Goal: Navigation & Orientation: Find specific page/section

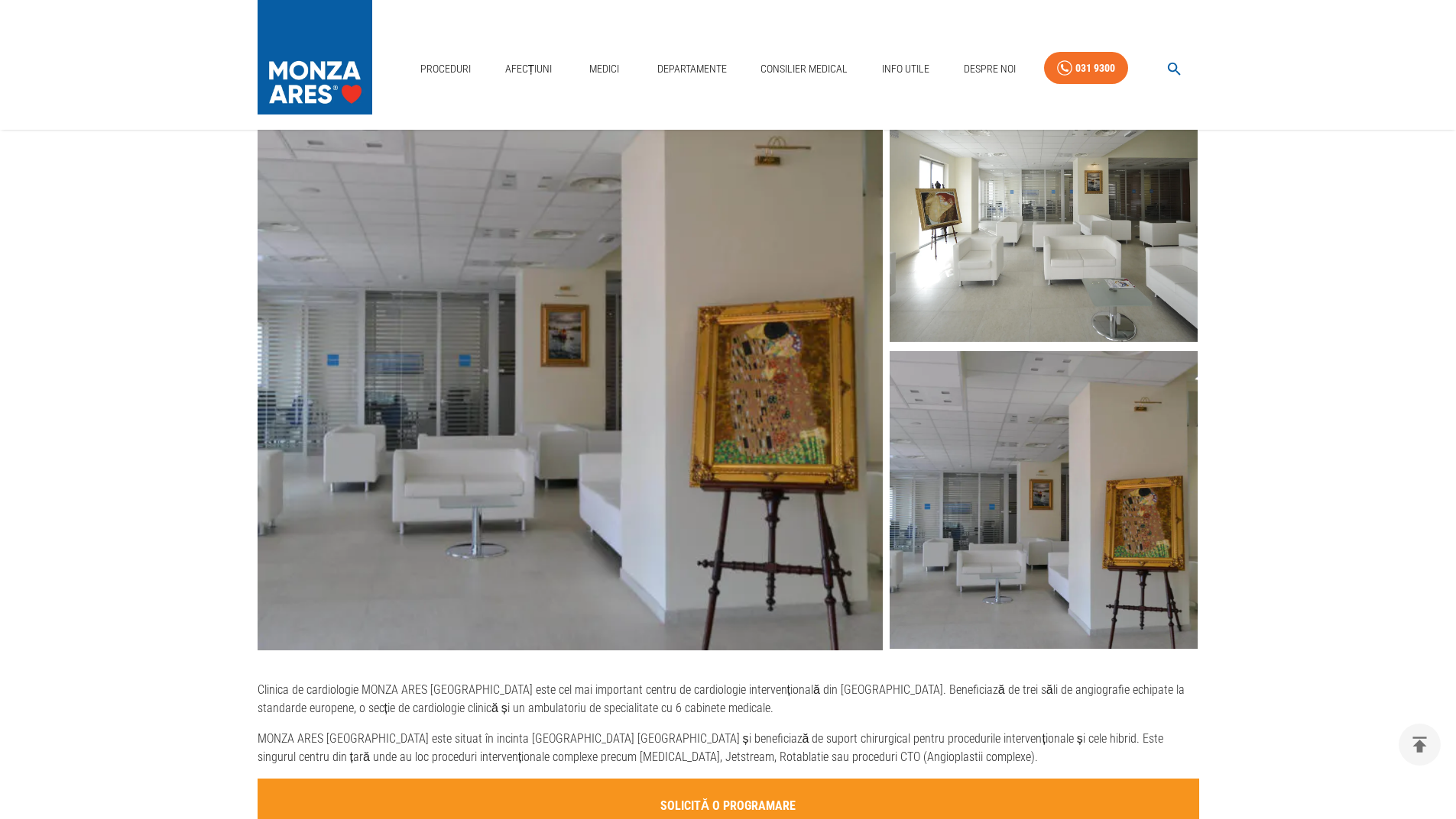
scroll to position [382, 0]
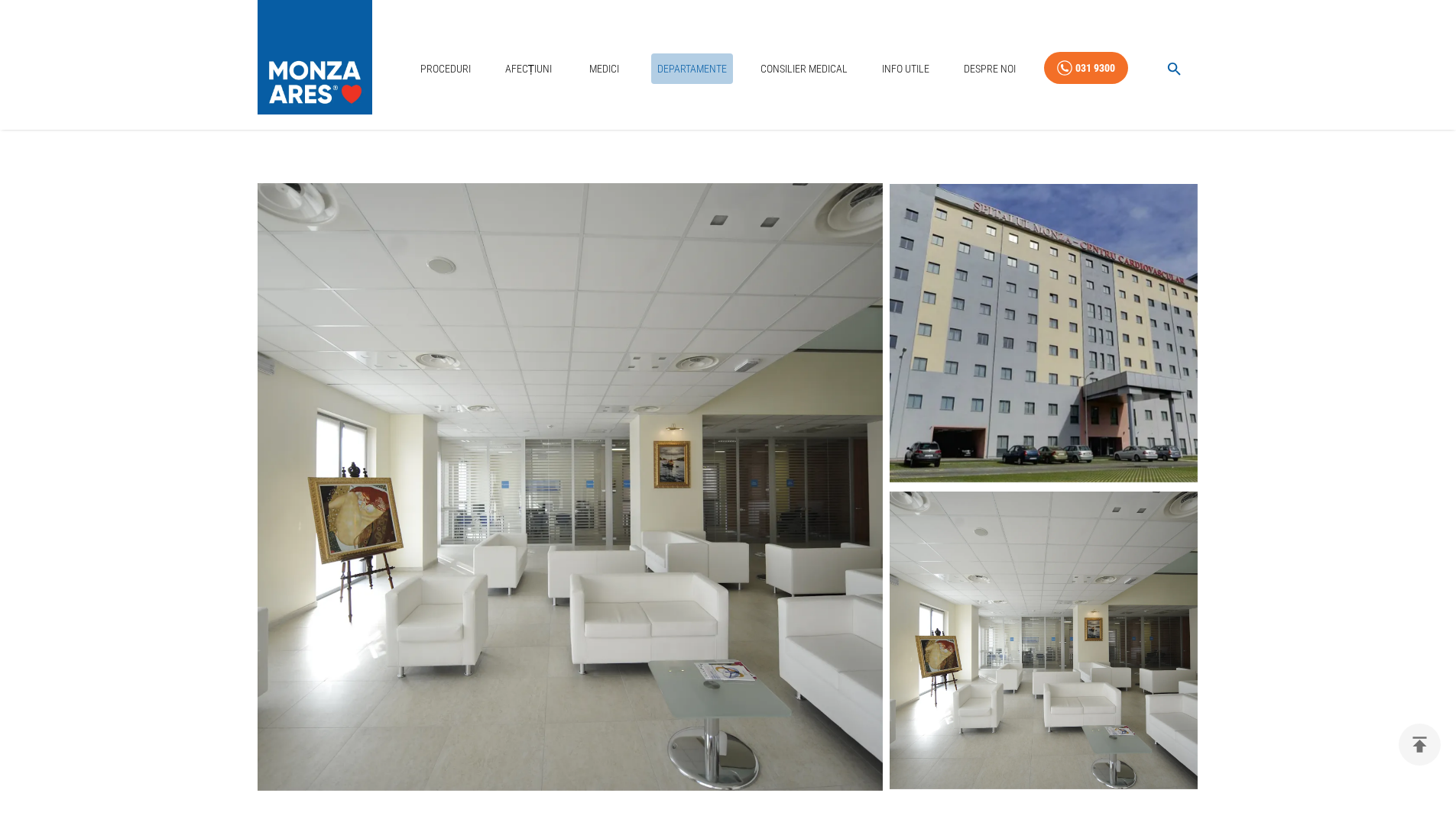
click at [672, 65] on link "Departamente" at bounding box center [691, 69] width 82 height 31
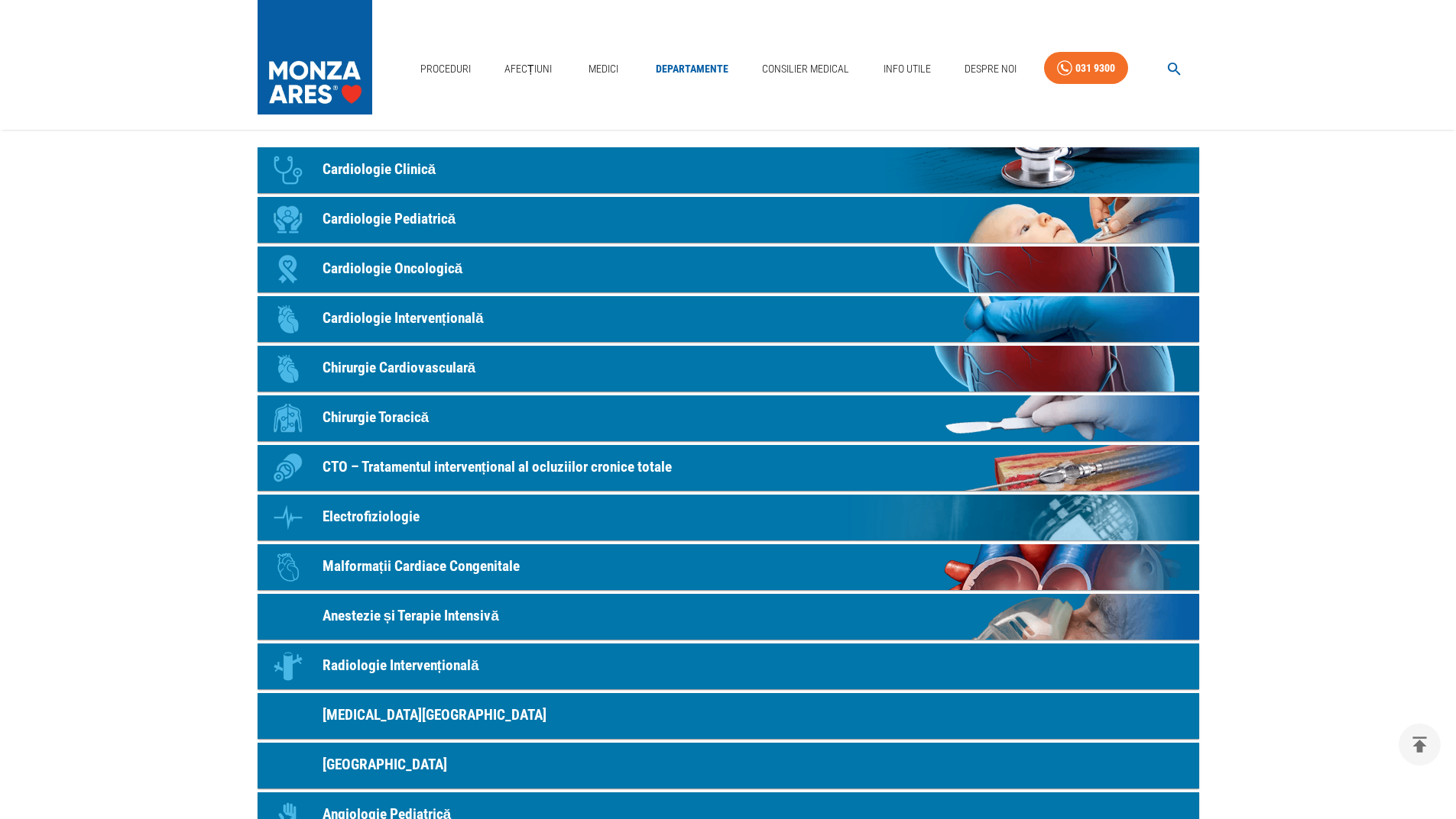
scroll to position [76, 0]
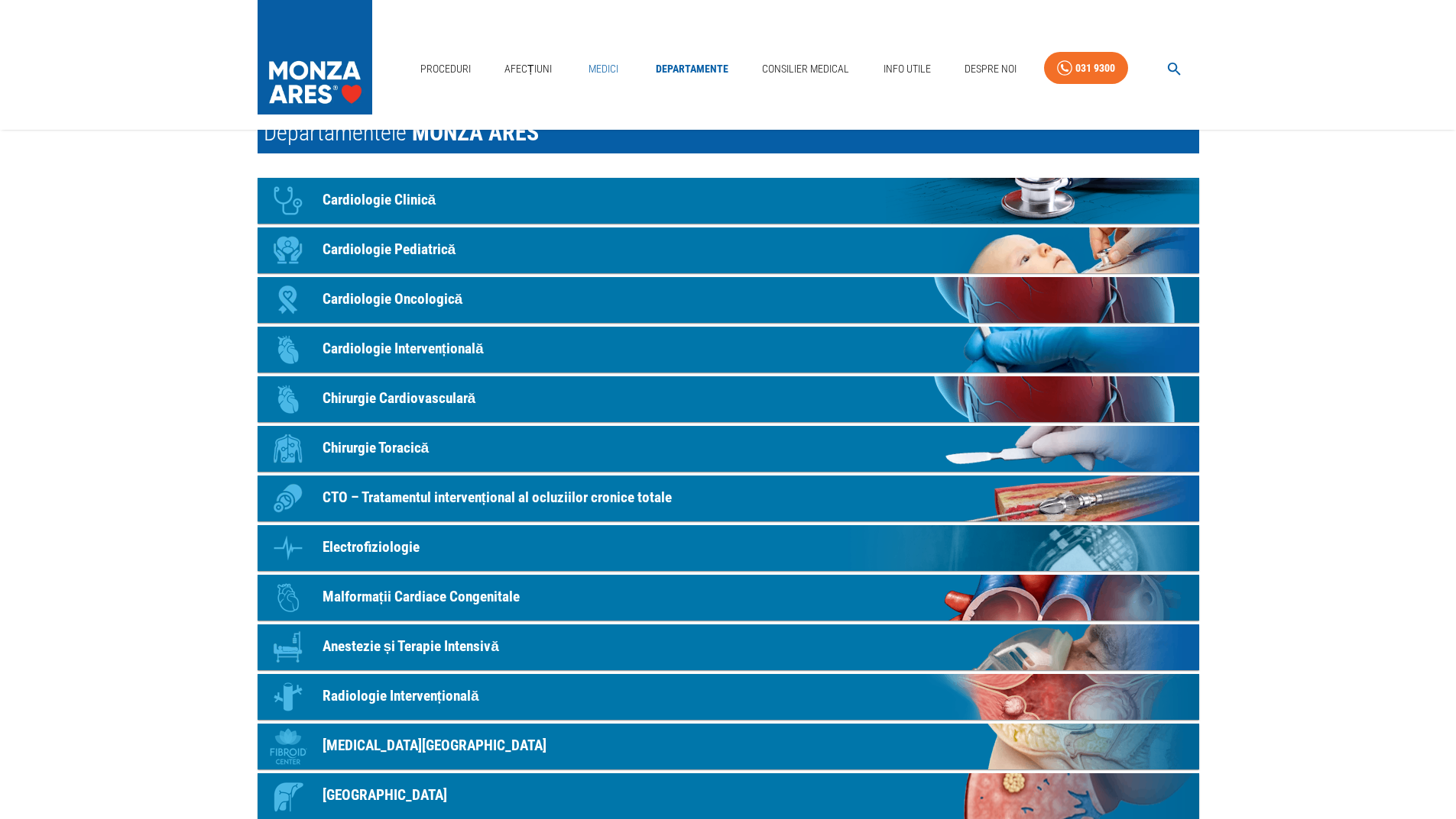
click at [594, 72] on link "Medici" at bounding box center [603, 69] width 49 height 31
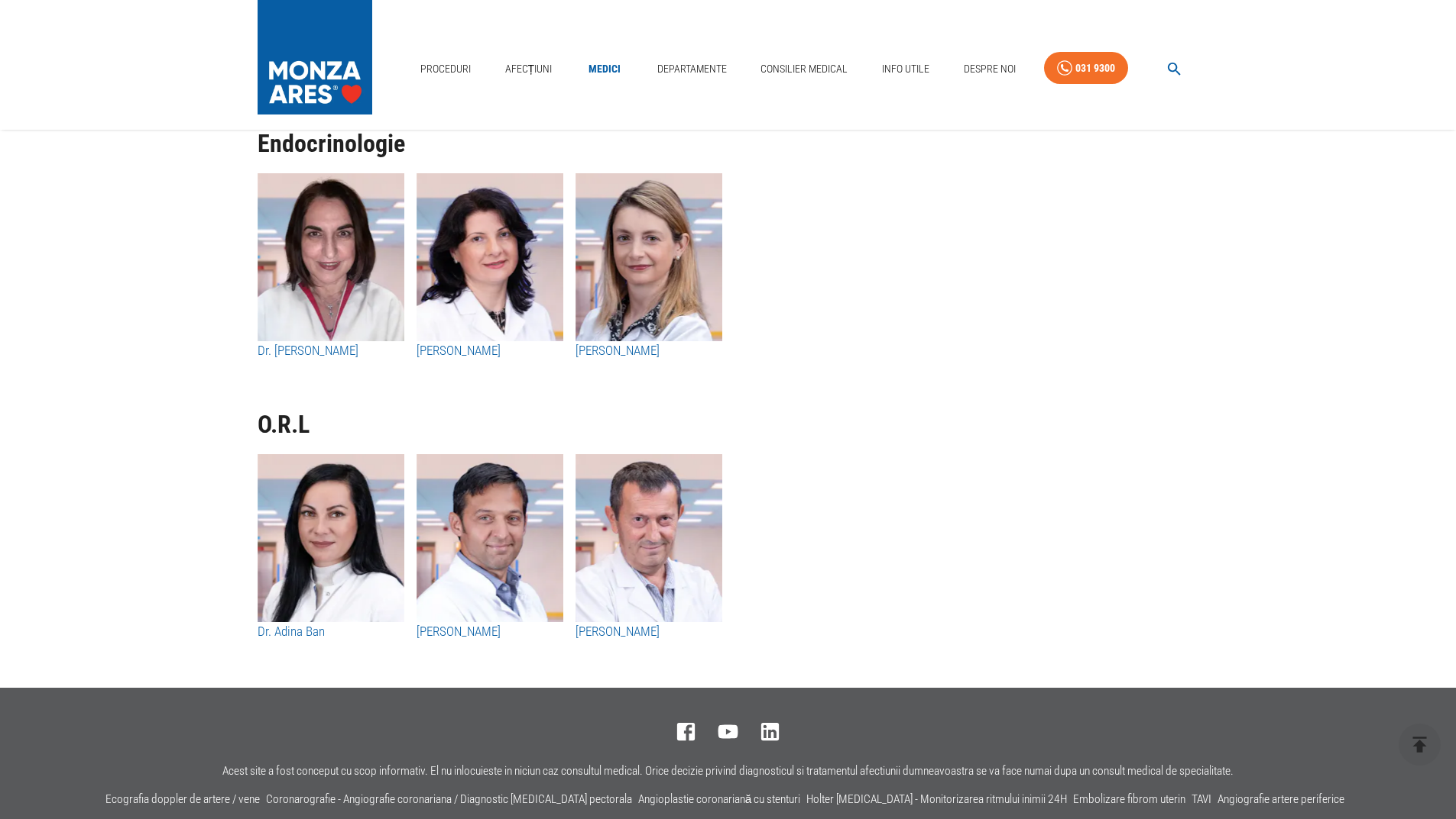
scroll to position [7843, 0]
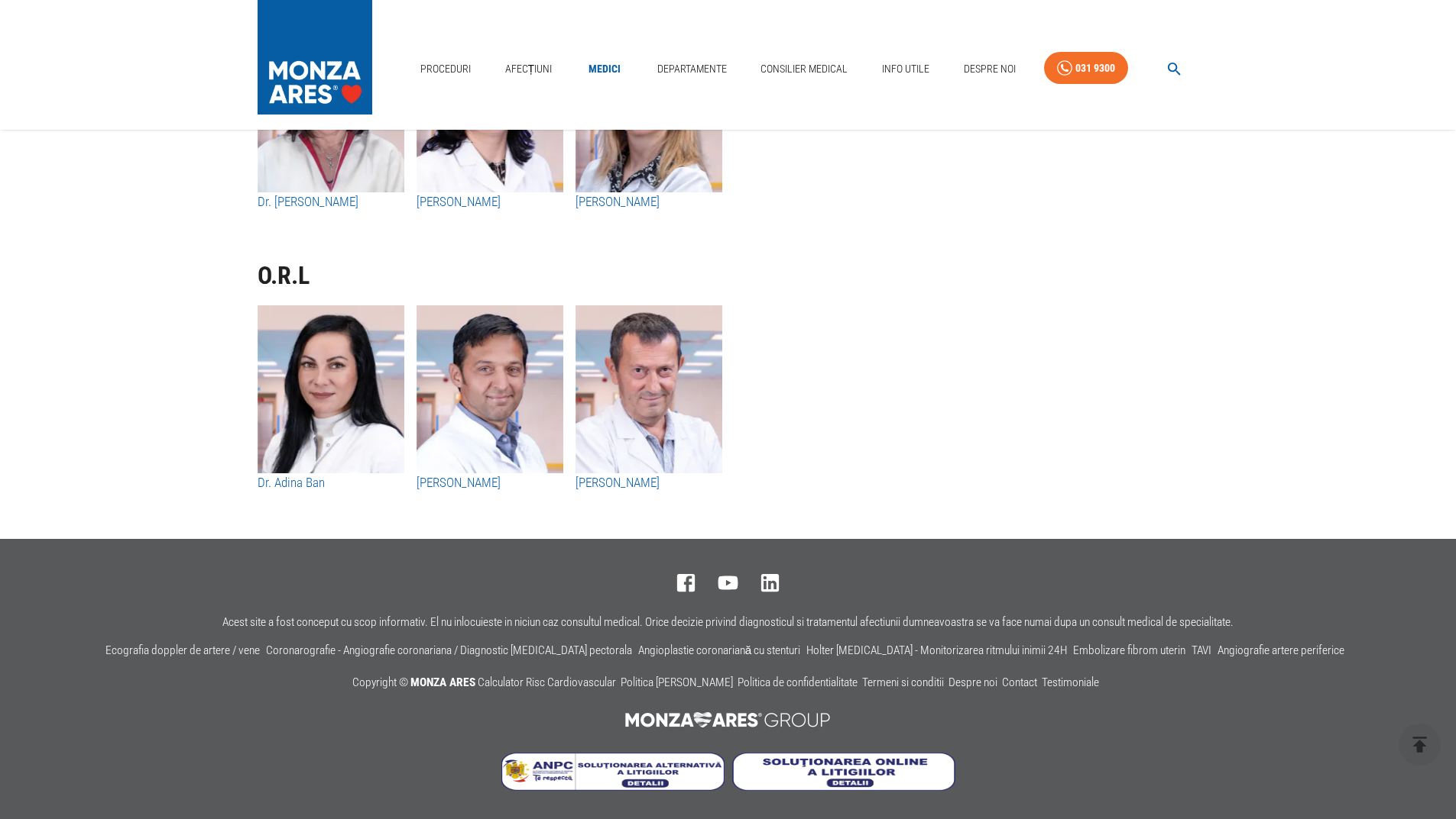
scroll to position [76, 0]
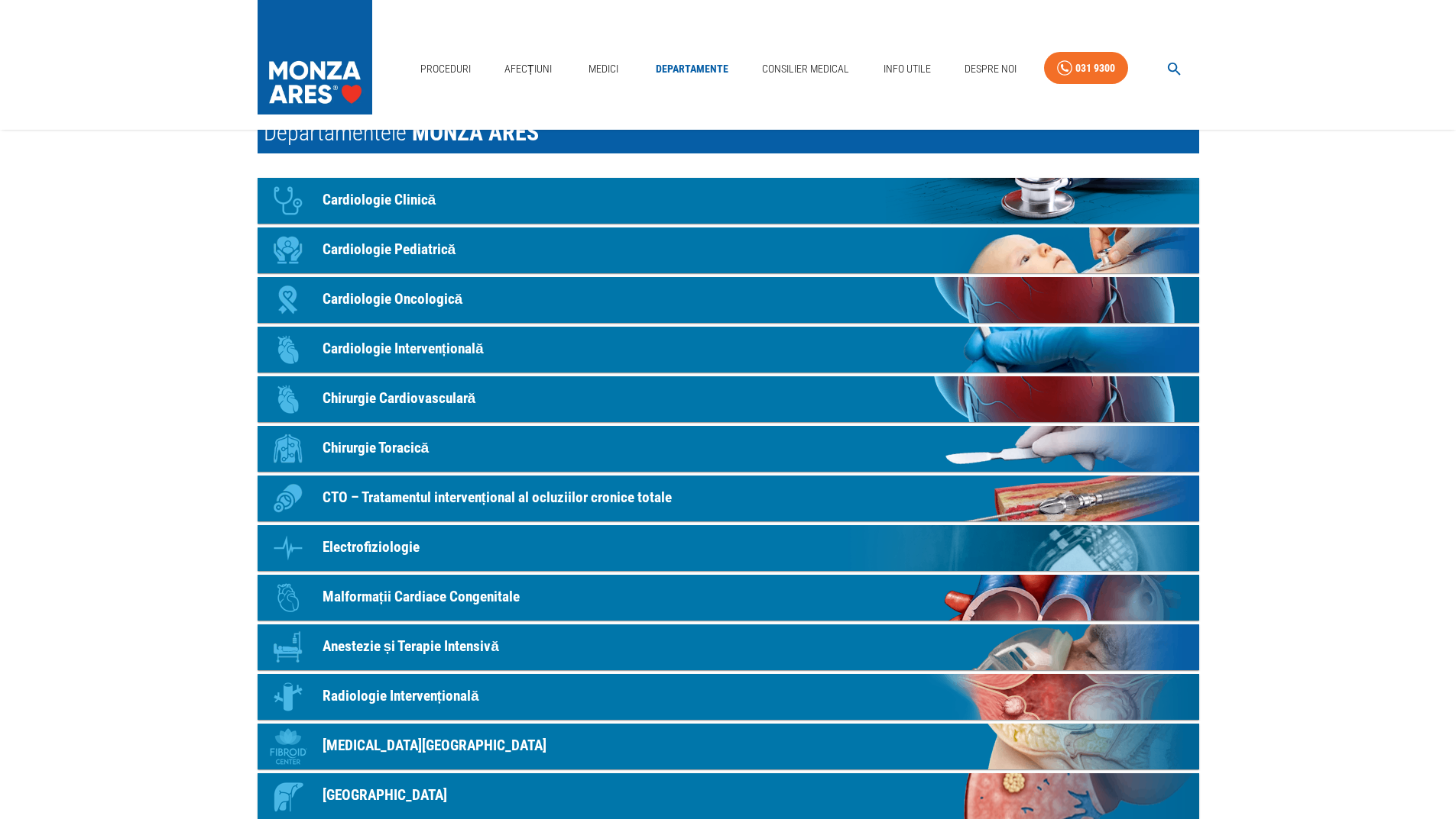
scroll to position [382, 0]
